Goal: Transaction & Acquisition: Obtain resource

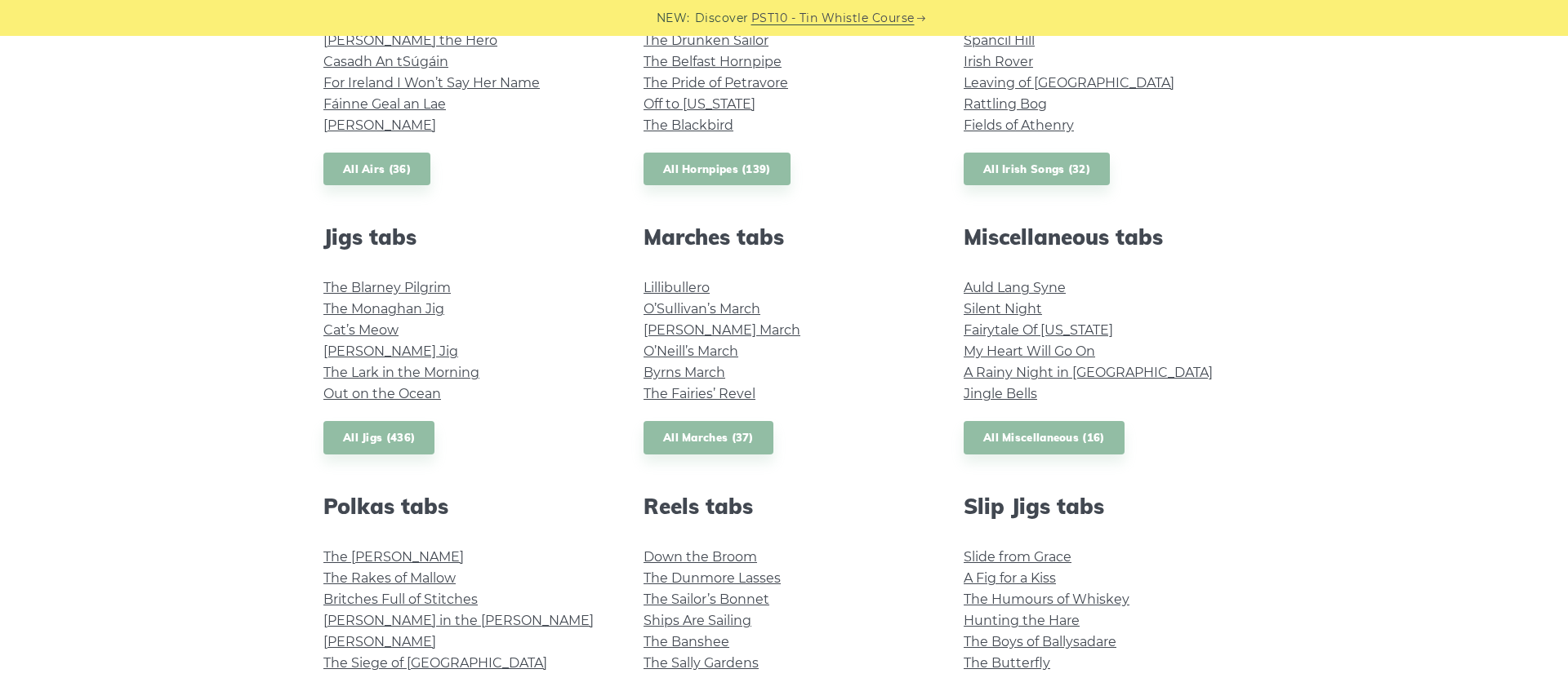
scroll to position [750, 0]
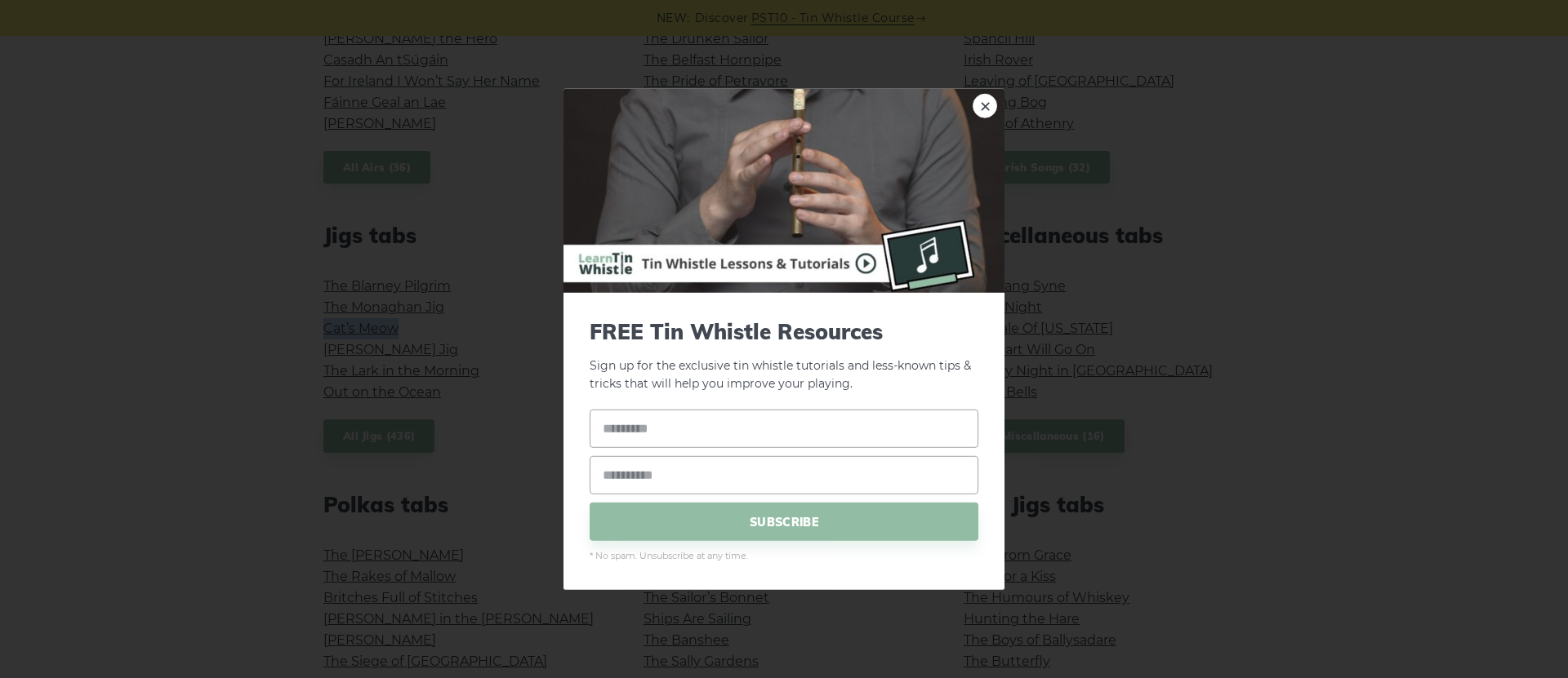
click at [990, 109] on link "×" at bounding box center [985, 105] width 24 height 24
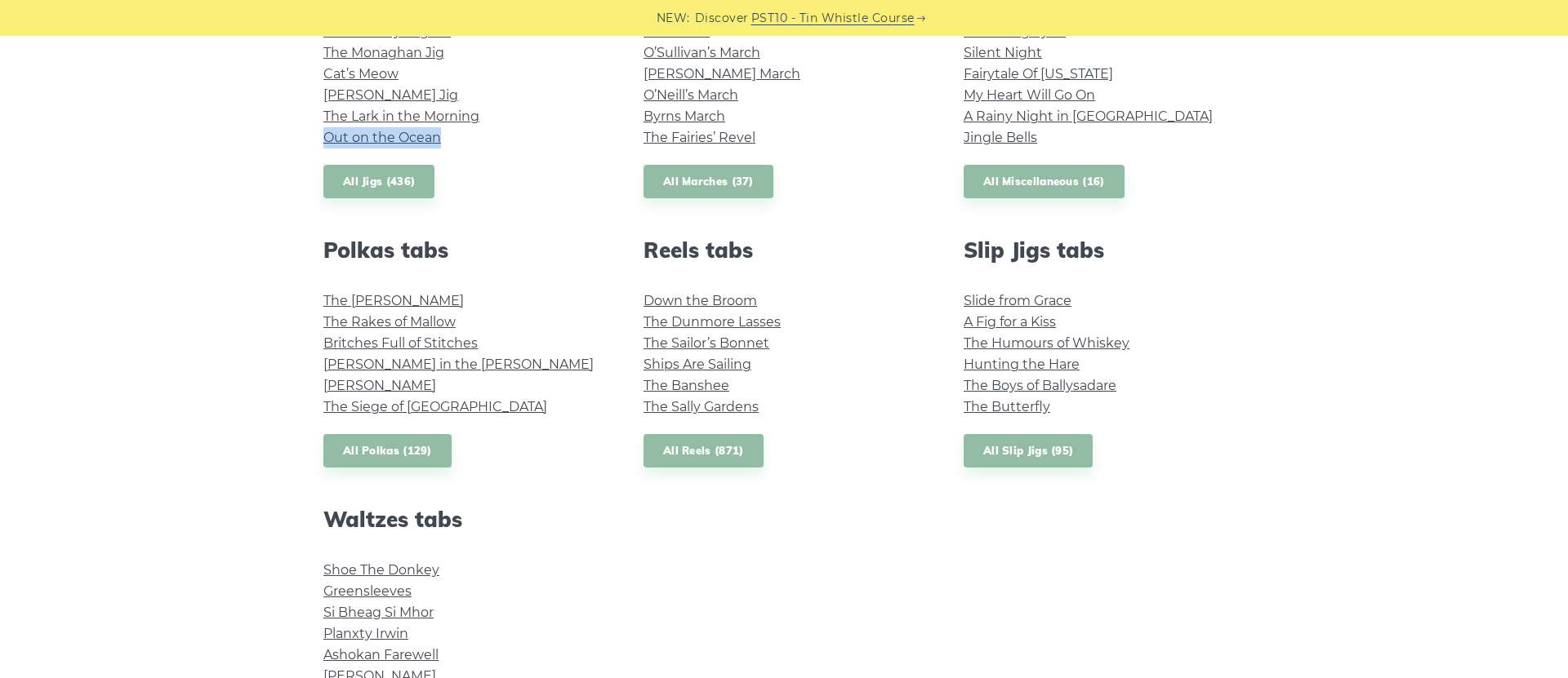
scroll to position [1007, 0]
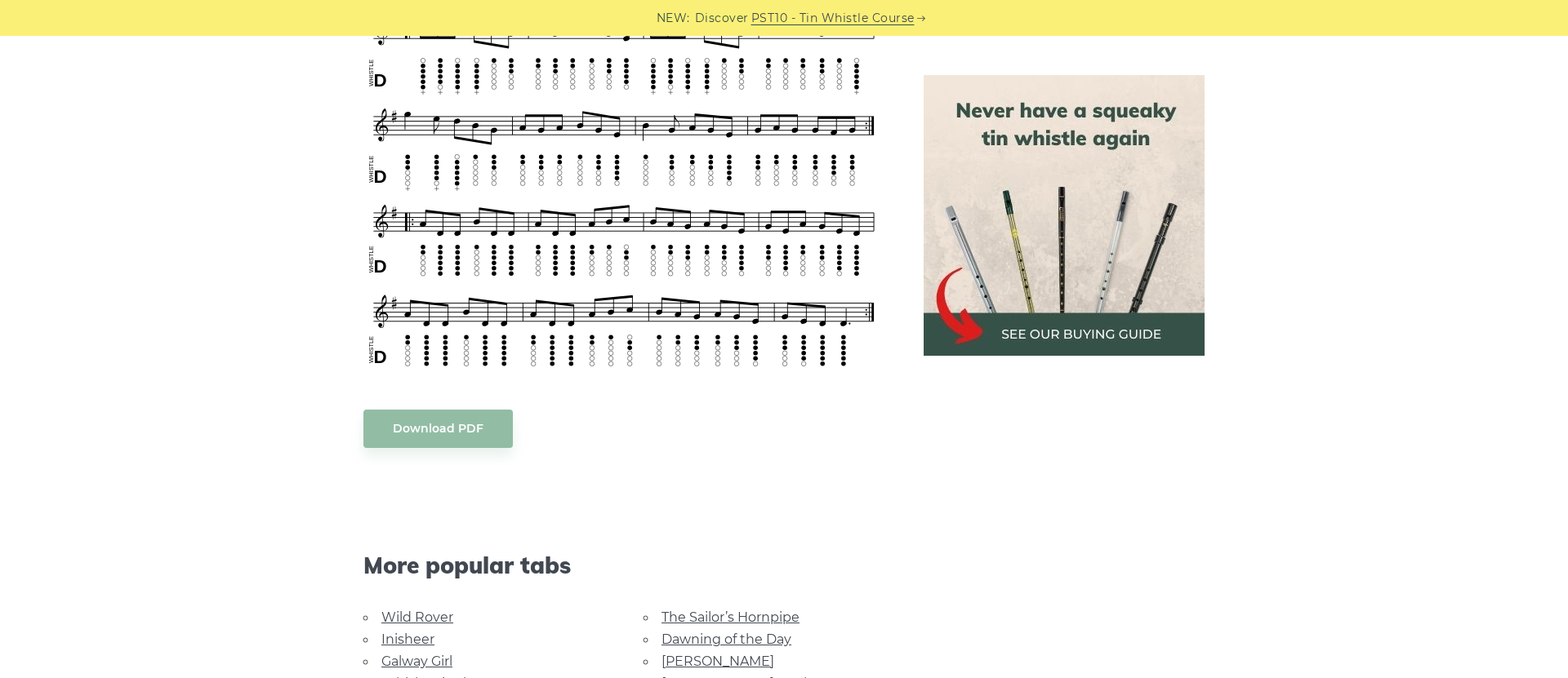
scroll to position [467, 0]
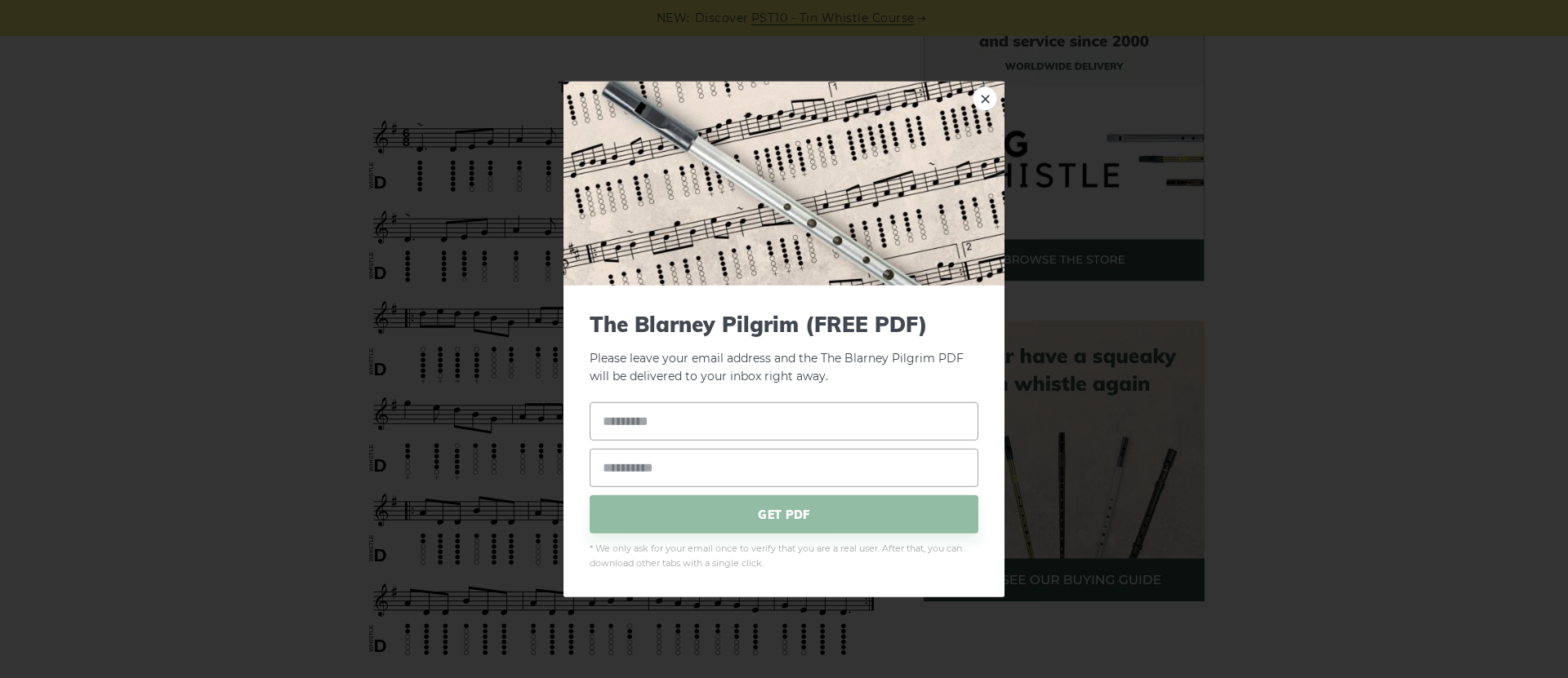
drag, startPoint x: 703, startPoint y: 86, endPoint x: 580, endPoint y: 86, distance: 123.0
click at [980, 103] on link "×" at bounding box center [985, 97] width 24 height 24
drag, startPoint x: 552, startPoint y: 85, endPoint x: 609, endPoint y: 92, distance: 57.4
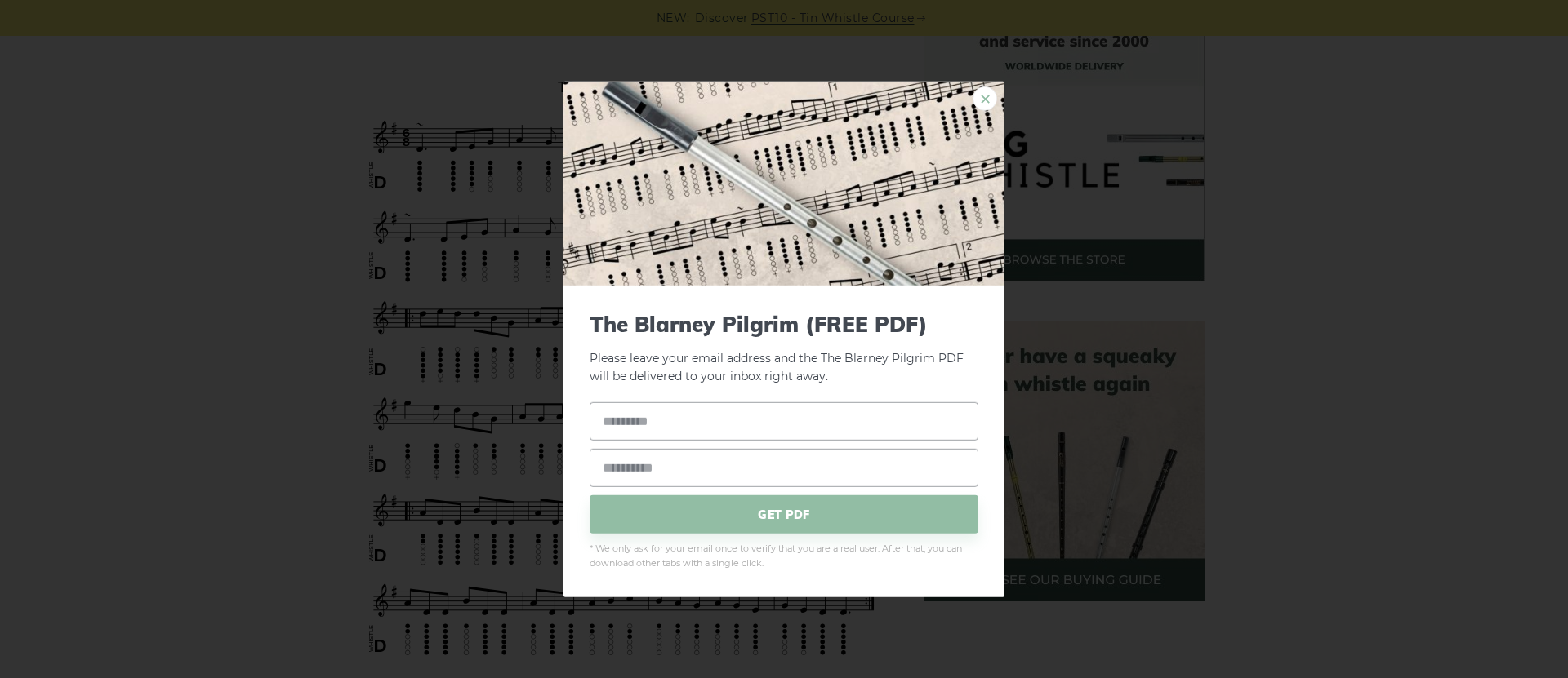
click at [985, 104] on link "×" at bounding box center [985, 97] width 24 height 24
click at [990, 100] on link "×" at bounding box center [985, 97] width 24 height 24
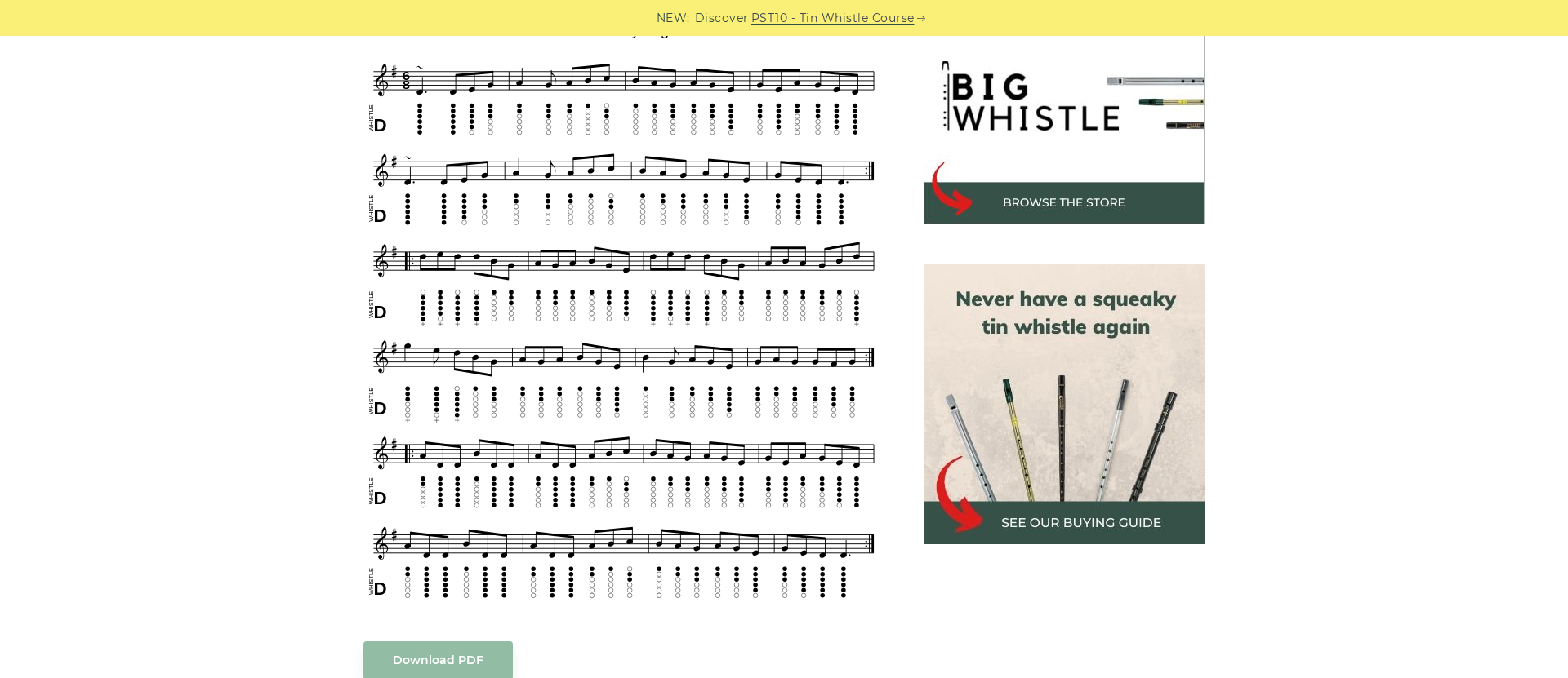
scroll to position [485, 0]
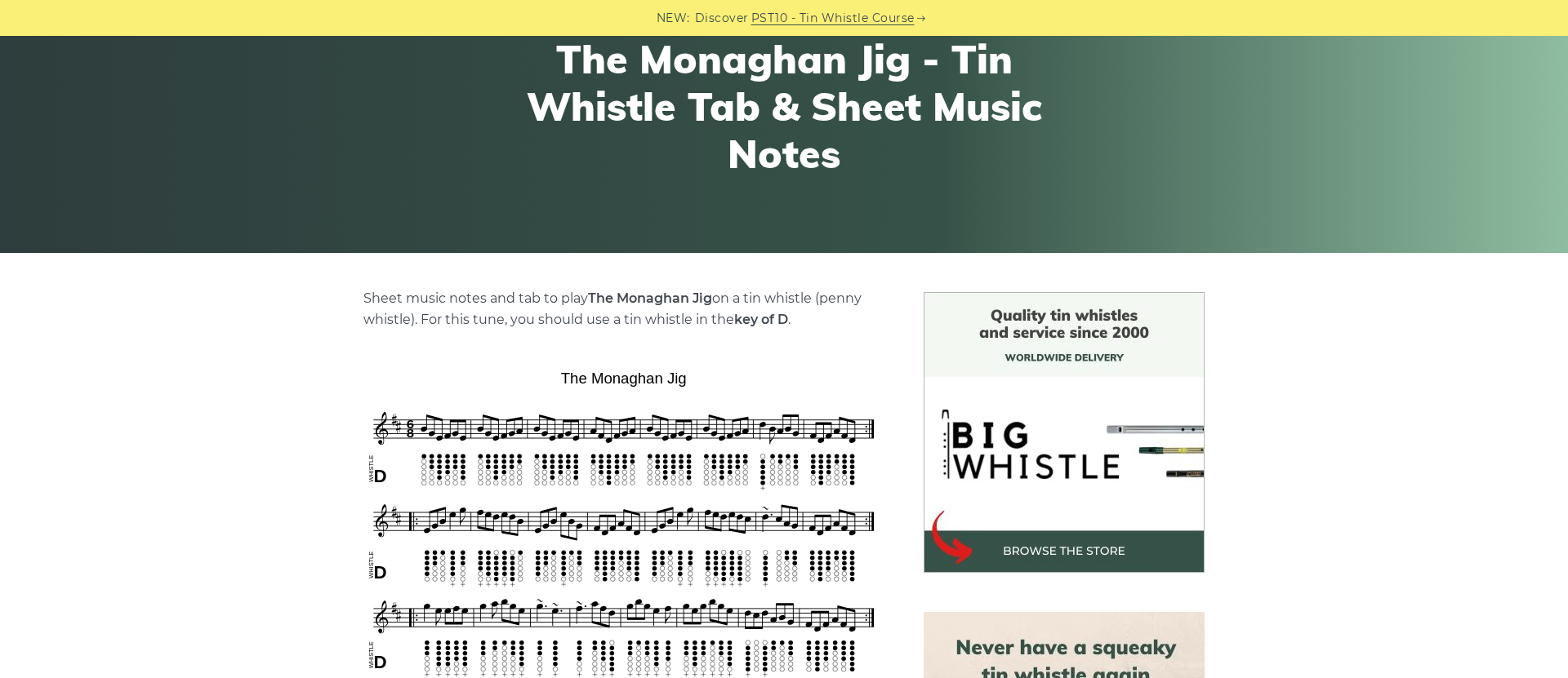
scroll to position [202, 0]
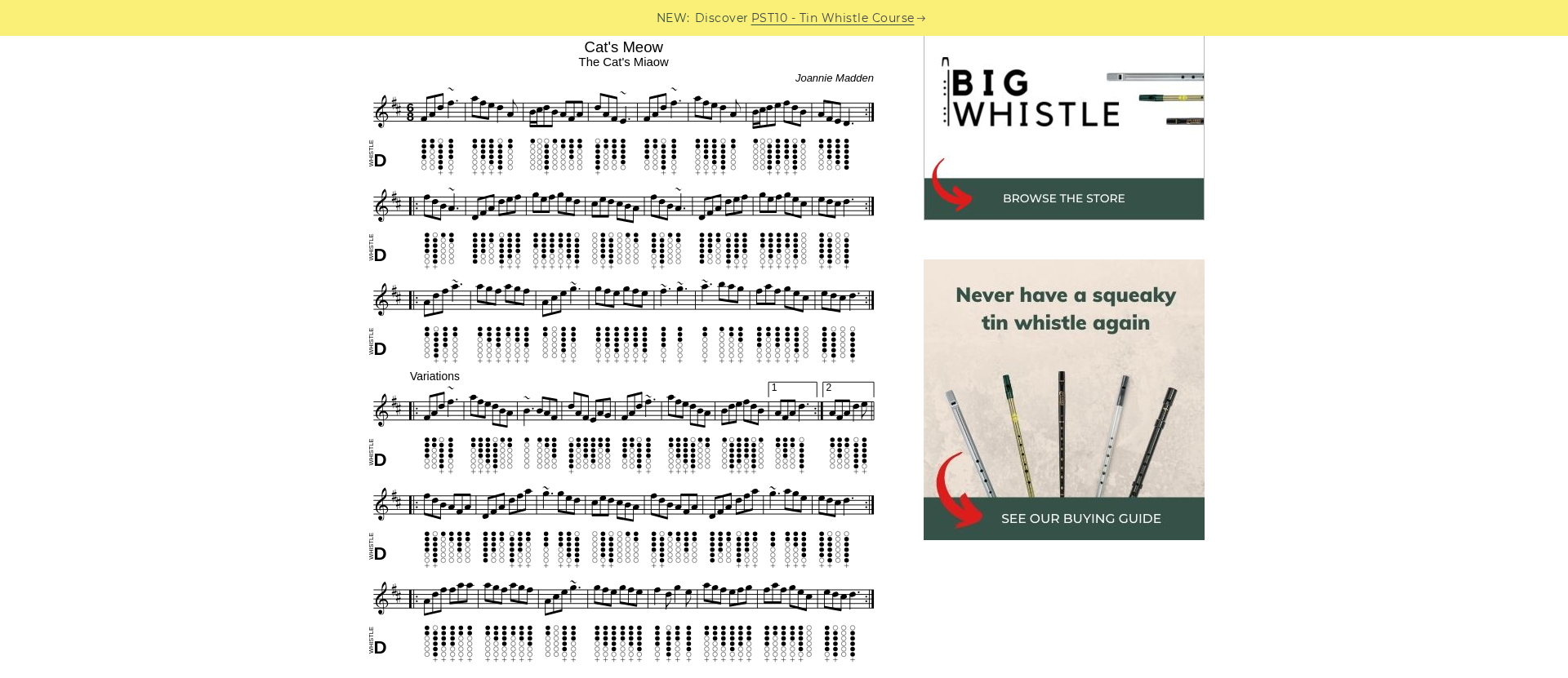
scroll to position [459, 0]
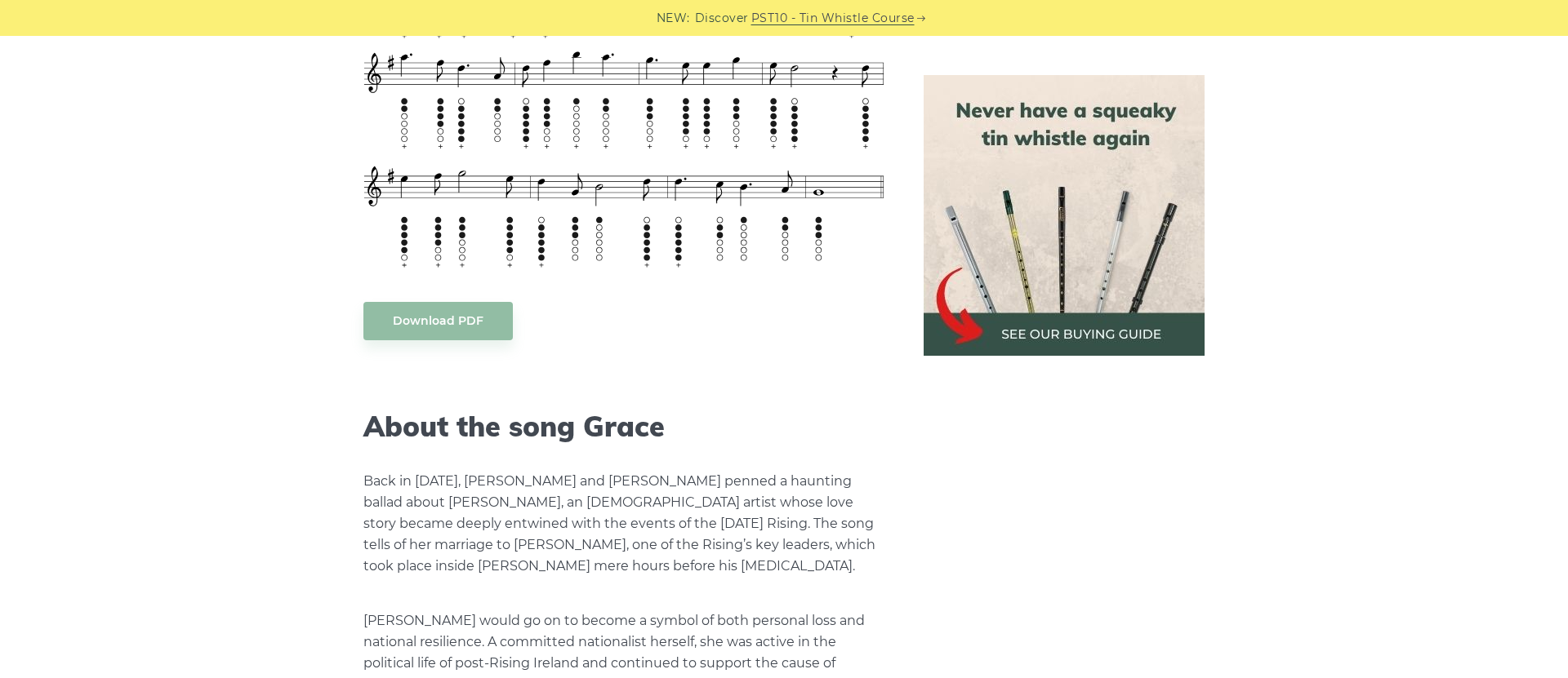
scroll to position [2328, 0]
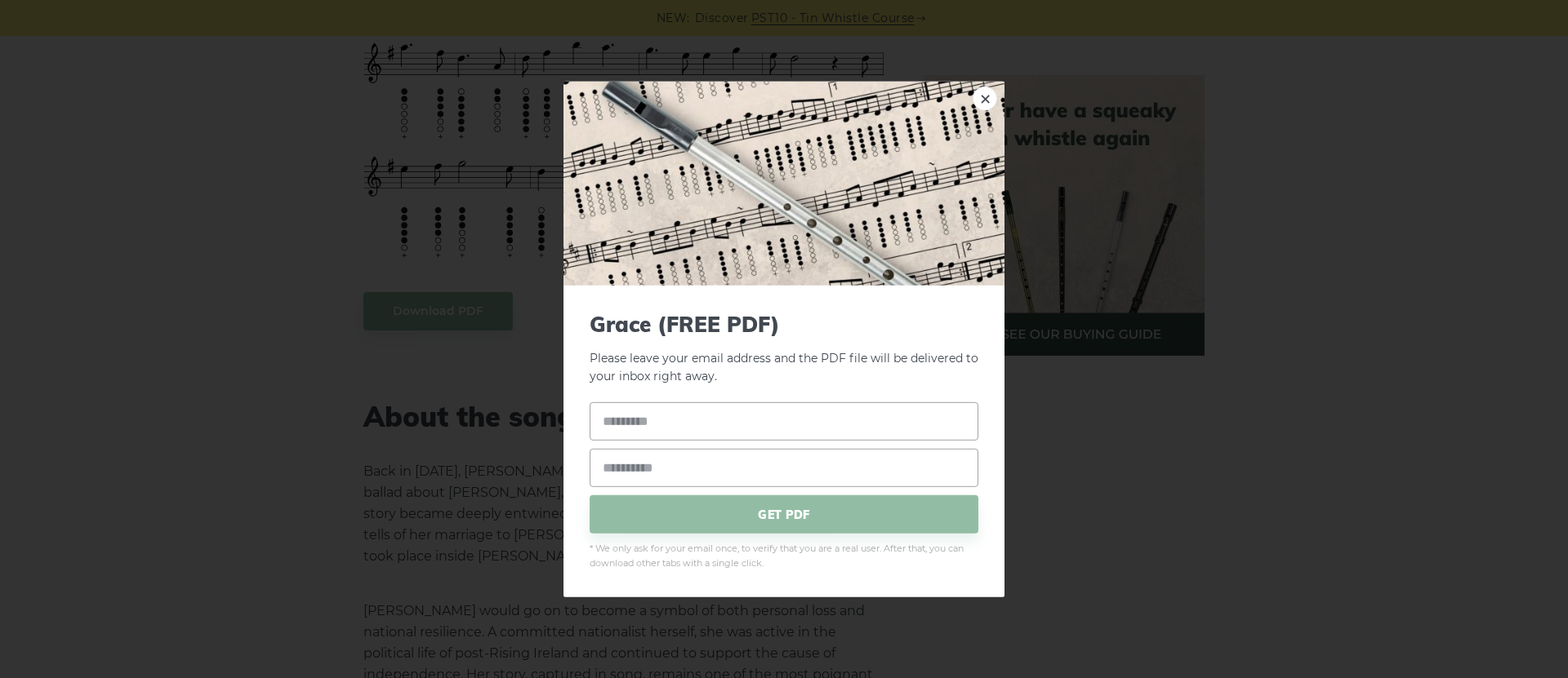
click at [452, 316] on body "NEW: Discover PST10 - Tin Whistle Course Lessons Fingering Charts Tabs & Notes …" at bounding box center [784, 436] width 1568 height 5527
click at [685, 416] on input "text" at bounding box center [784, 422] width 389 height 38
click at [1243, 441] on div "× Grace (FREE PDF) Please leave your email address and the PDF file will be del…" at bounding box center [784, 339] width 1568 height 678
click at [655, 427] on input "text" at bounding box center [784, 422] width 389 height 38
type input "**********"
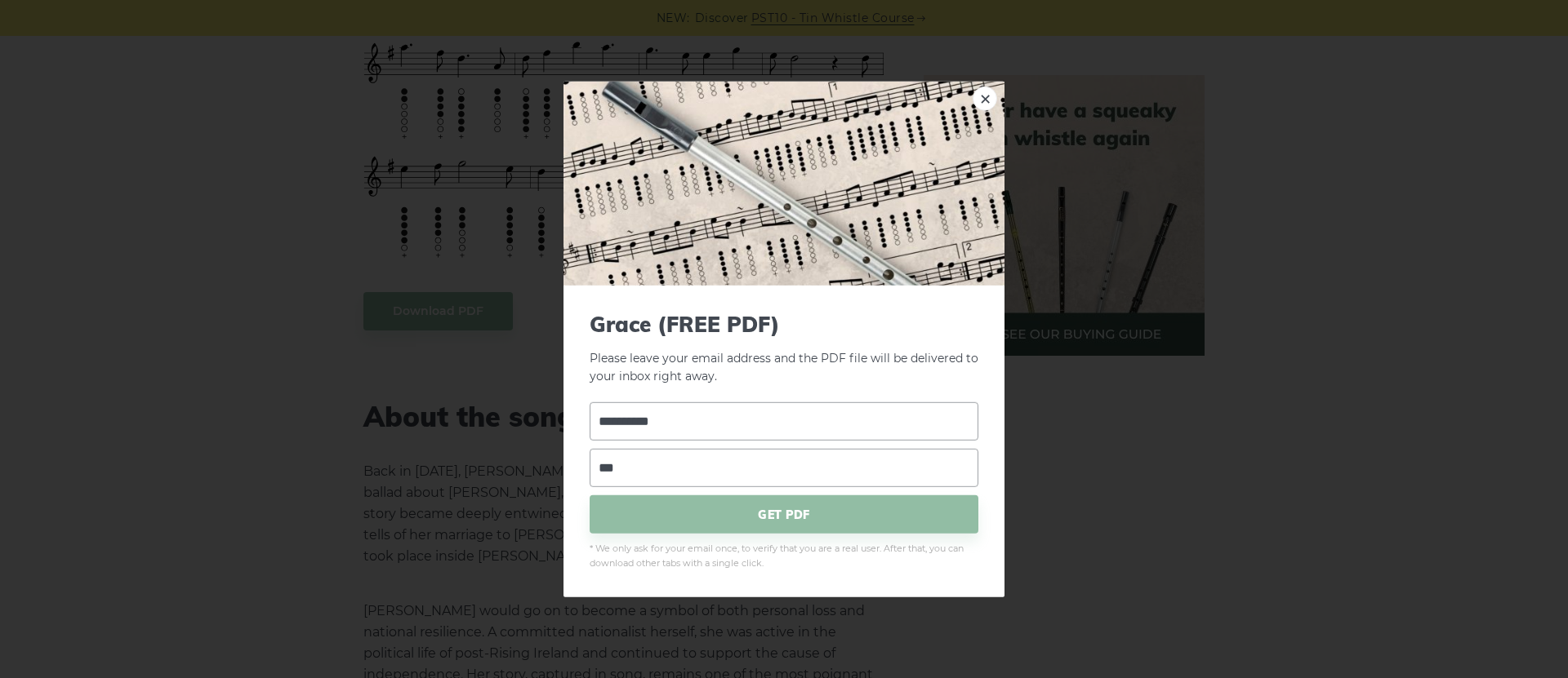
type input "**********"
click at [779, 519] on span "GET PDF" at bounding box center [784, 515] width 389 height 38
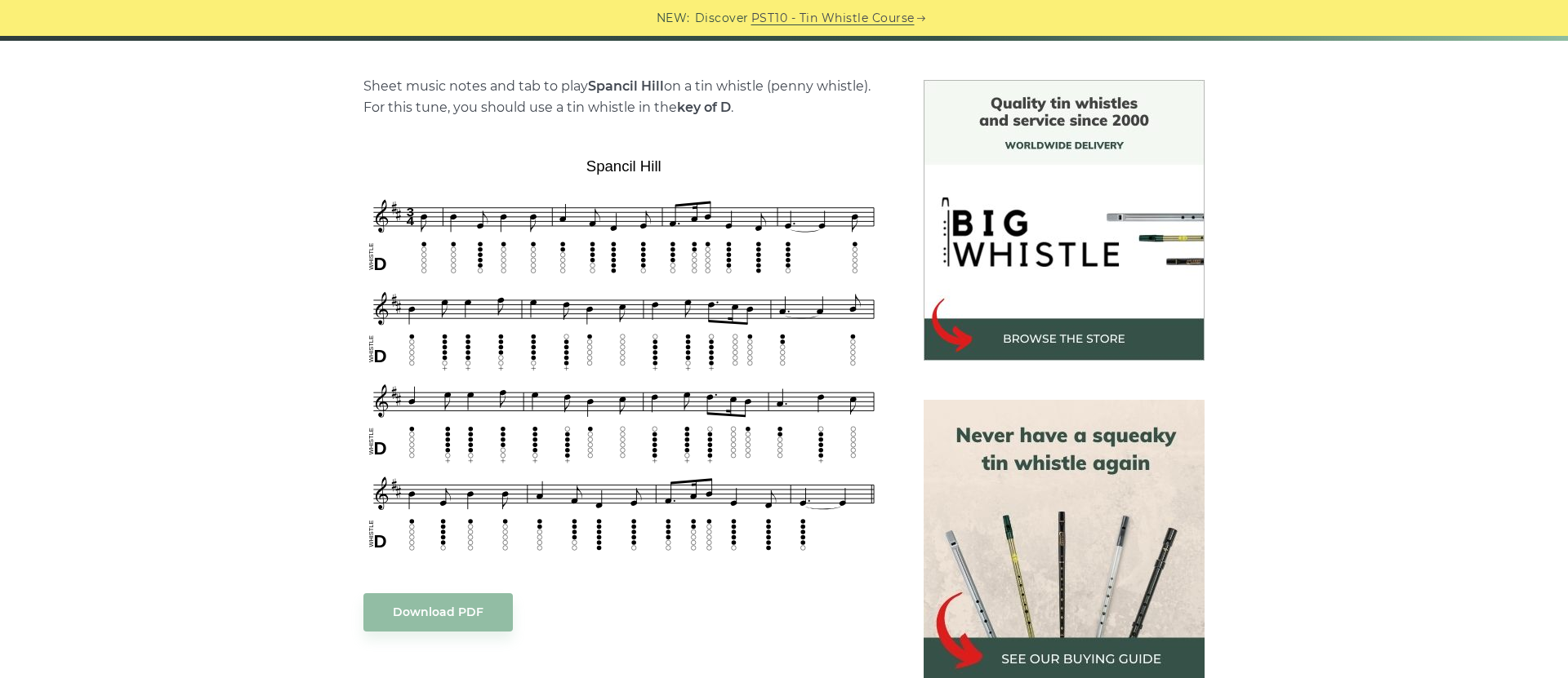
scroll to position [368, 0]
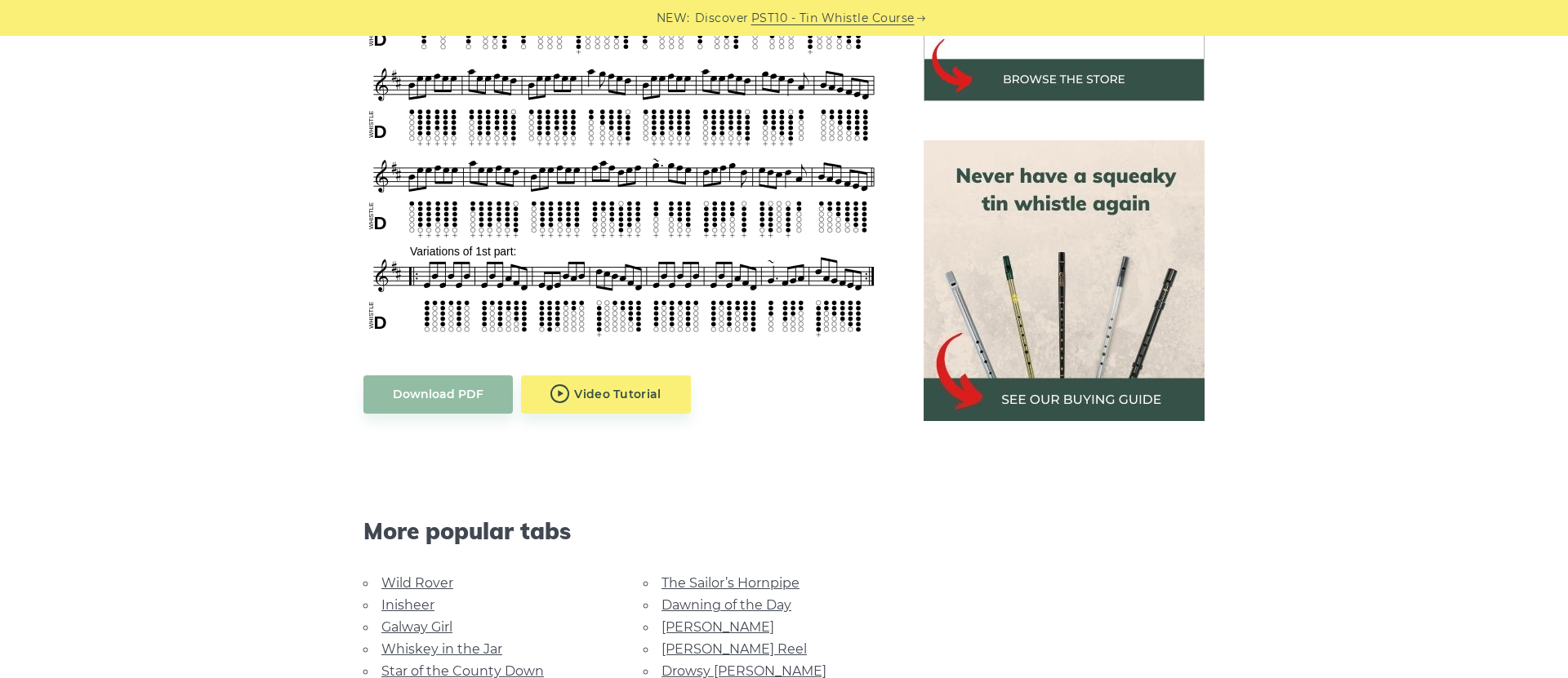
scroll to position [695, 0]
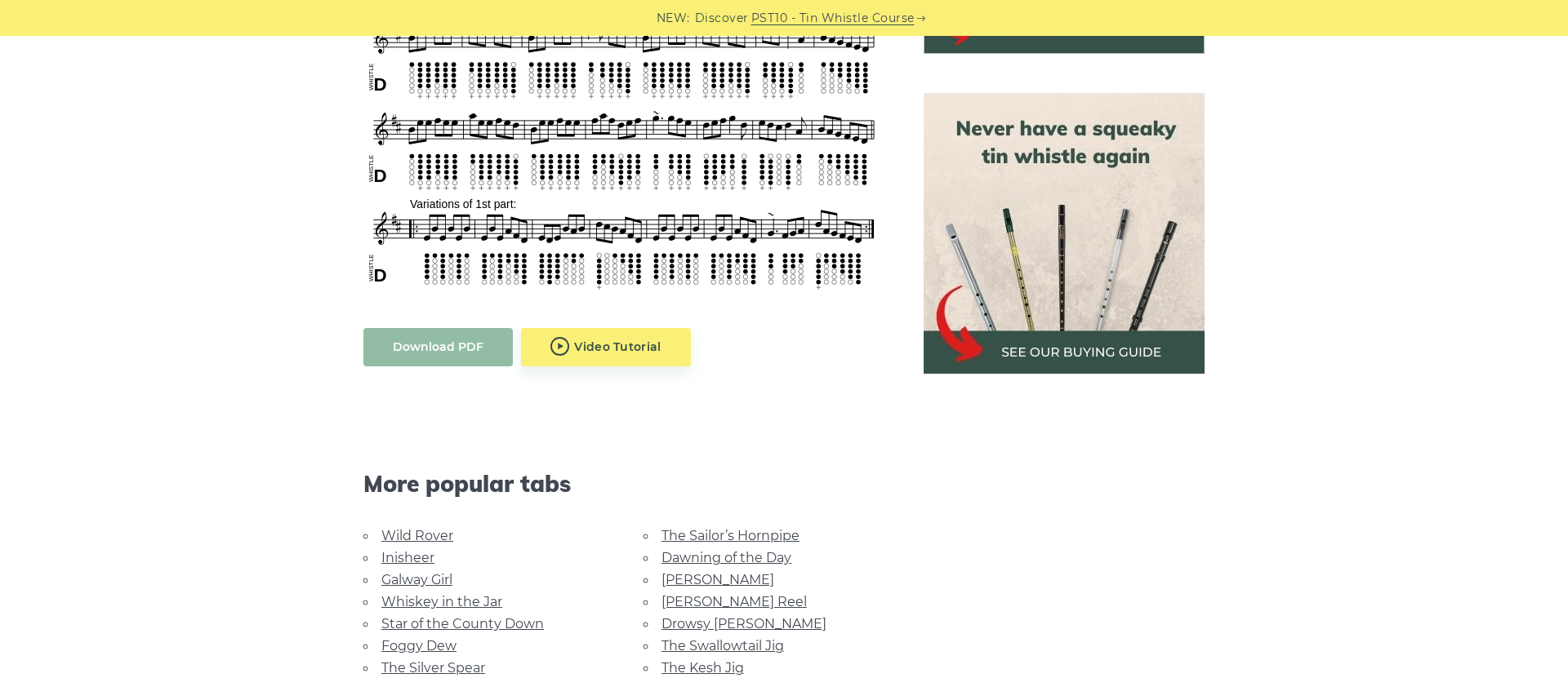
click at [425, 351] on link "Download PDF" at bounding box center [439, 347] width 150 height 38
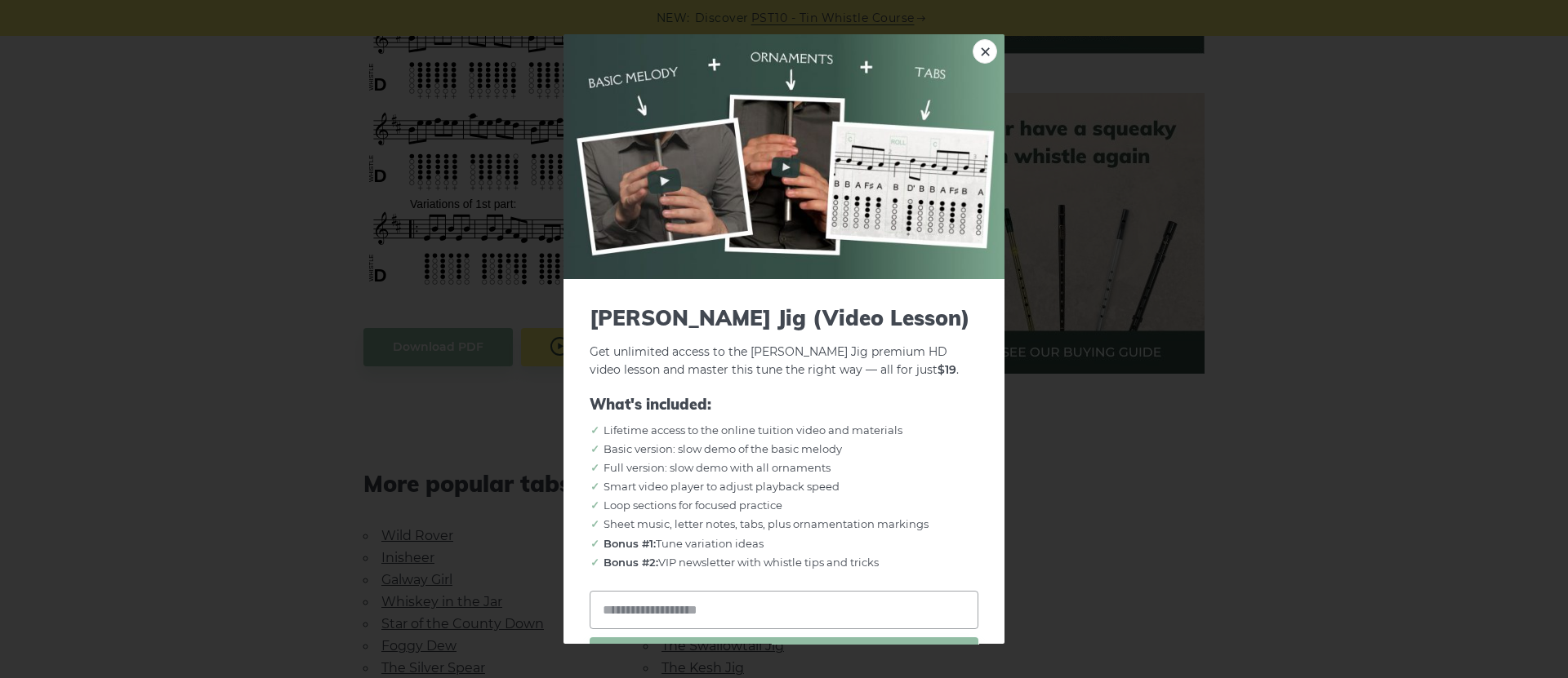
click at [633, 355] on body "NEW: Discover PST10 - Tin Whistle Course Lessons Fingering Charts Tabs & Notes …" at bounding box center [784, 582] width 1568 height 2554
click at [982, 52] on link "×" at bounding box center [985, 51] width 24 height 24
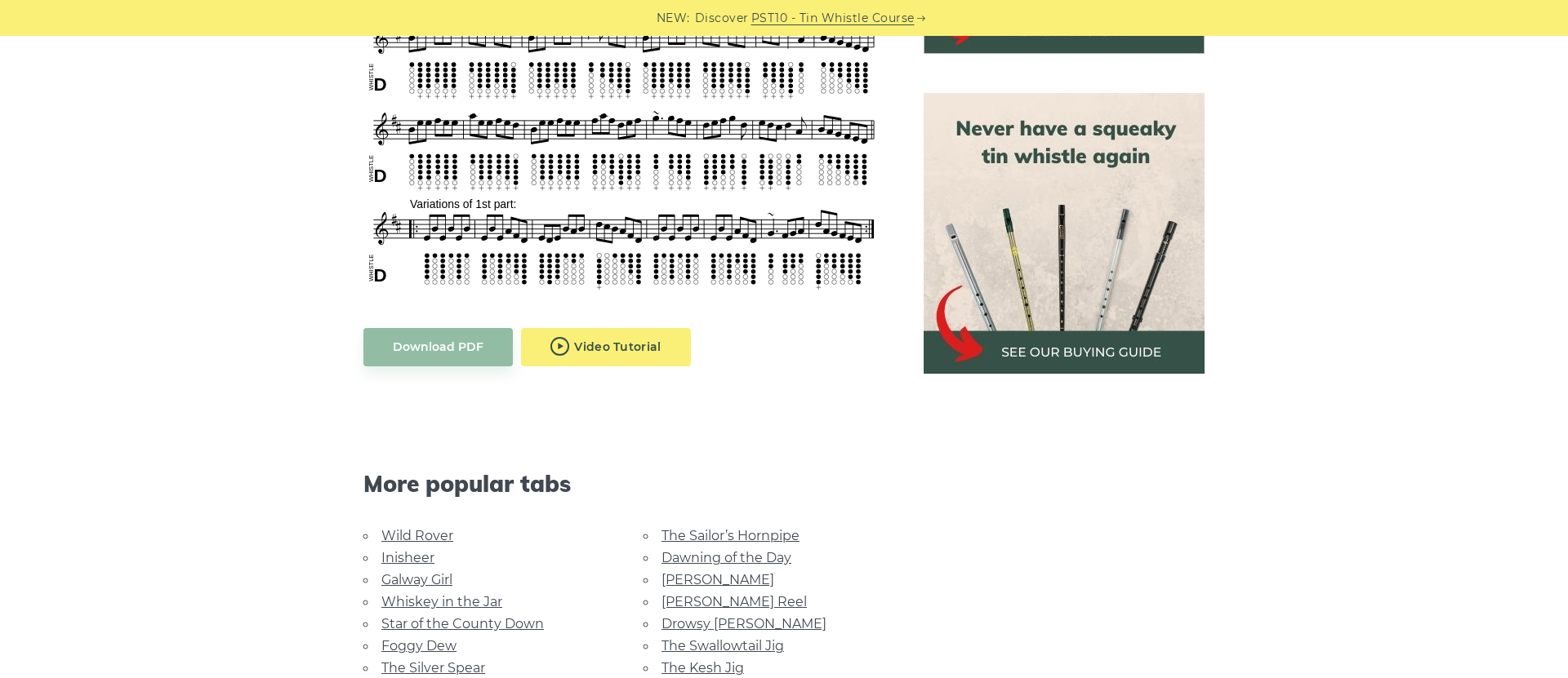
click at [556, 356] on body "NEW: Discover PST10 - Tin Whistle Course Lessons Fingering Charts Tabs & Notes …" at bounding box center [784, 582] width 1568 height 2554
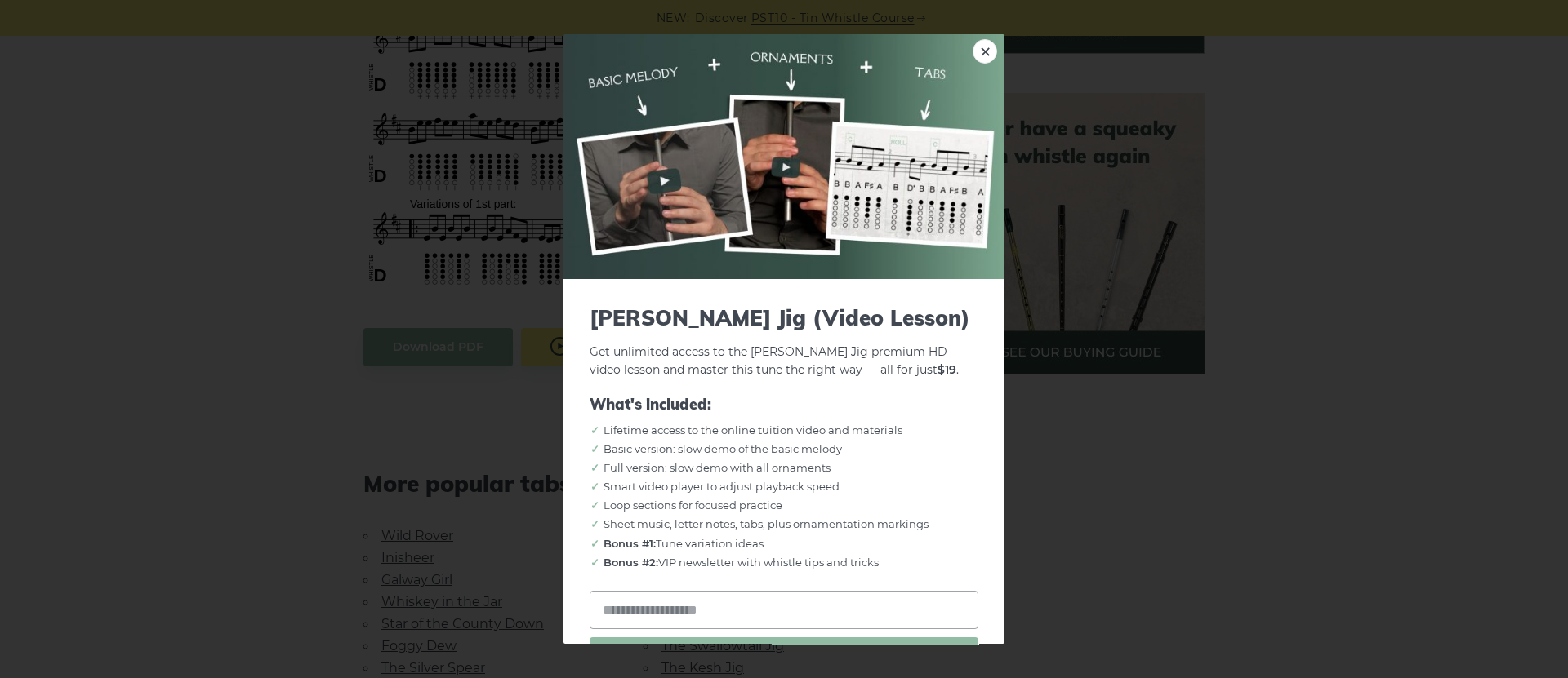
click at [1278, 436] on div "× [PERSON_NAME] Jig (Video Lesson) Get unlimited access to the [PERSON_NAME] Ji…" at bounding box center [784, 339] width 1568 height 678
click at [985, 52] on link "×" at bounding box center [985, 51] width 24 height 24
